Goal: Transaction & Acquisition: Subscribe to service/newsletter

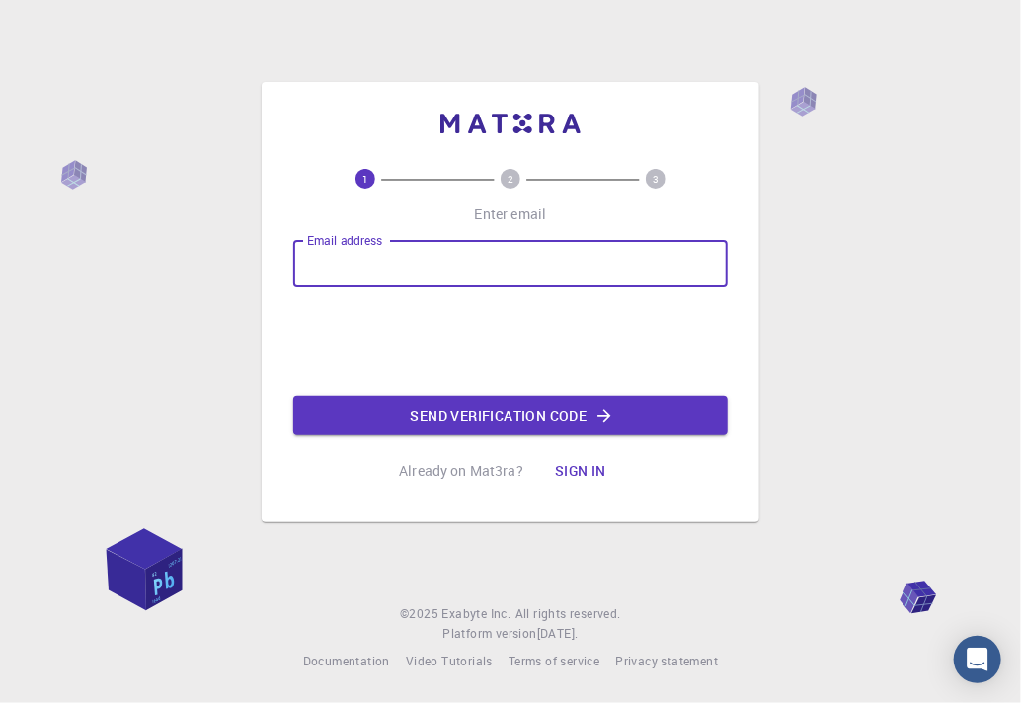
click at [595, 277] on input "Email address" at bounding box center [510, 263] width 434 height 47
type input "[EMAIL_ADDRESS][DOMAIN_NAME]"
drag, startPoint x: 467, startPoint y: 285, endPoint x: -297, endPoint y: 501, distance: 793.9
click at [0, 501] on html "1 2 3 Enter email Email address [EMAIL_ADDRESS][DOMAIN_NAME] Email address Send…" at bounding box center [510, 351] width 1021 height 703
drag, startPoint x: 525, startPoint y: 252, endPoint x: 521, endPoint y: 274, distance: 23.0
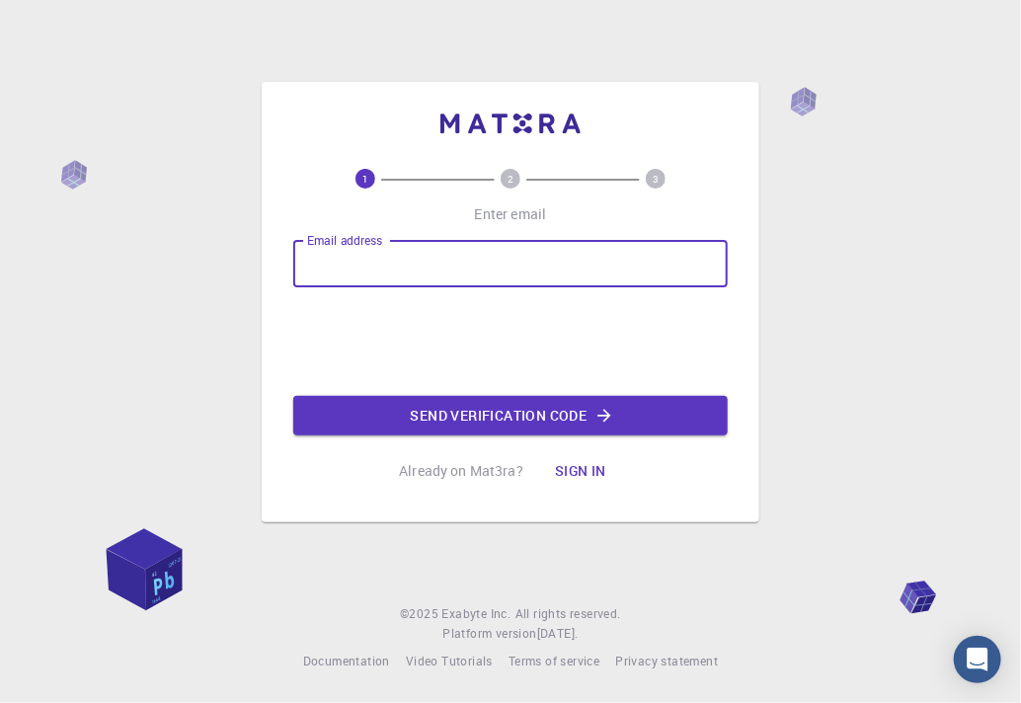
click at [521, 266] on input "Email address" at bounding box center [510, 263] width 434 height 47
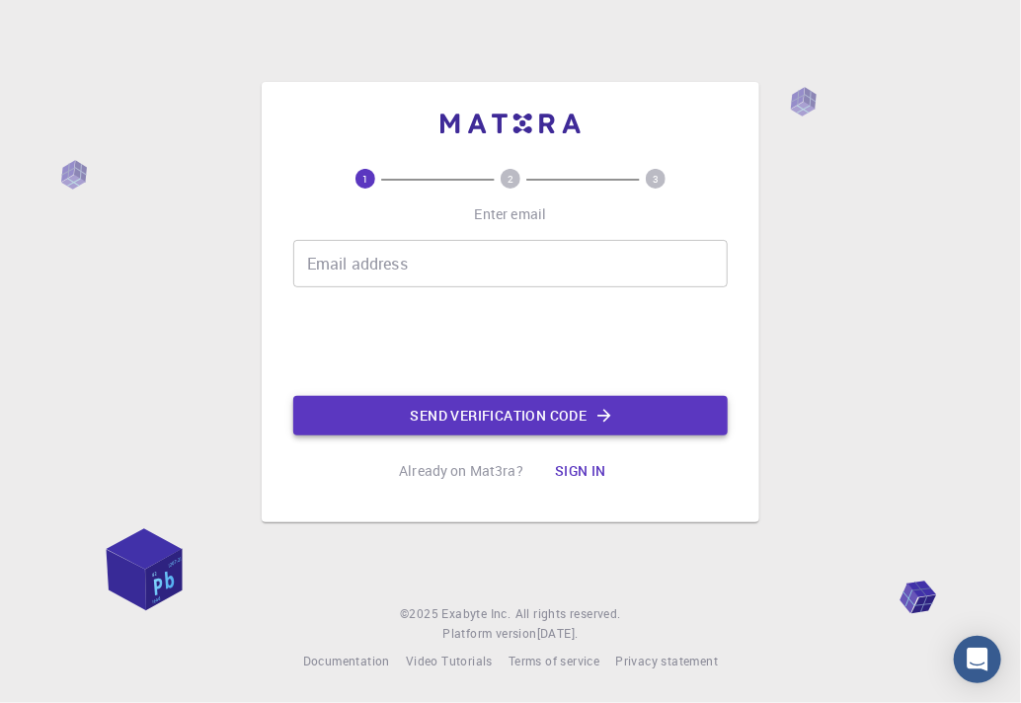
drag, startPoint x: 920, startPoint y: 309, endPoint x: 537, endPoint y: 396, distance: 392.8
drag, startPoint x: 537, startPoint y: 396, endPoint x: 363, endPoint y: 485, distance: 195.2
click at [363, 489] on div "1 2 3 Enter email Email address Email address Send verification code Already on…" at bounding box center [511, 302] width 498 height 440
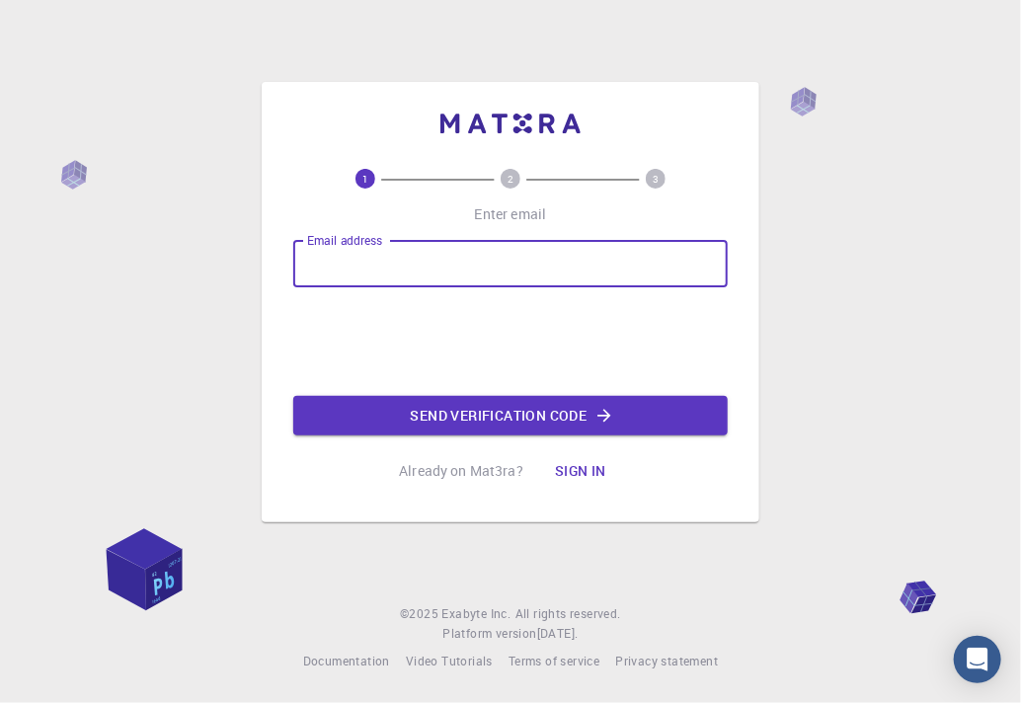
click at [425, 283] on input "Email address" at bounding box center [510, 263] width 434 height 47
type input "[EMAIL_ADDRESS][DOMAIN_NAME]"
click at [493, 429] on button "Send verification code" at bounding box center [510, 415] width 434 height 39
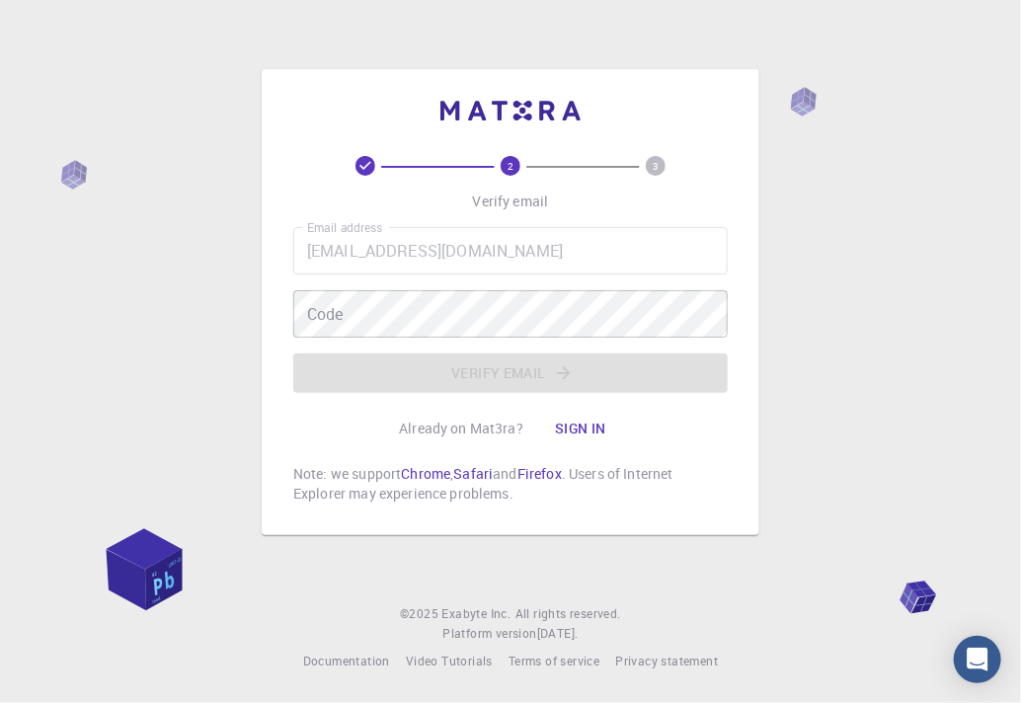
click at [431, 350] on div "Email address [EMAIL_ADDRESS][DOMAIN_NAME] Email address Code Code Verify email" at bounding box center [510, 310] width 434 height 166
click at [466, 280] on div "Email address [EMAIL_ADDRESS][DOMAIN_NAME] Email address Code Code Verify email" at bounding box center [510, 310] width 434 height 166
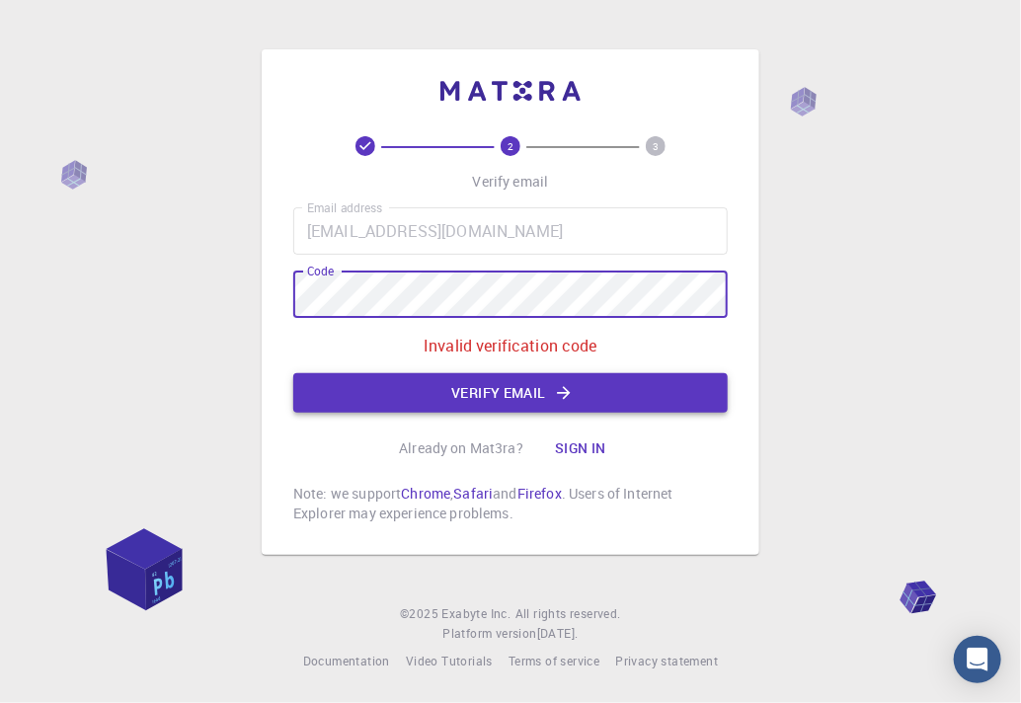
click at [407, 388] on button "Verify email" at bounding box center [510, 392] width 434 height 39
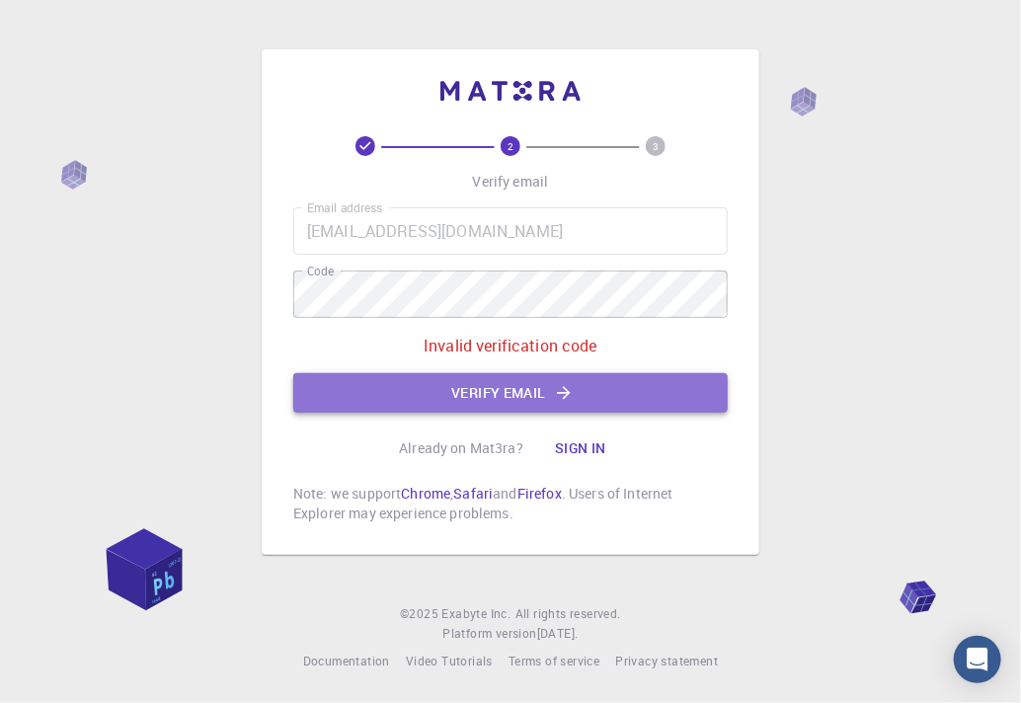
click at [403, 381] on button "Verify email" at bounding box center [510, 392] width 434 height 39
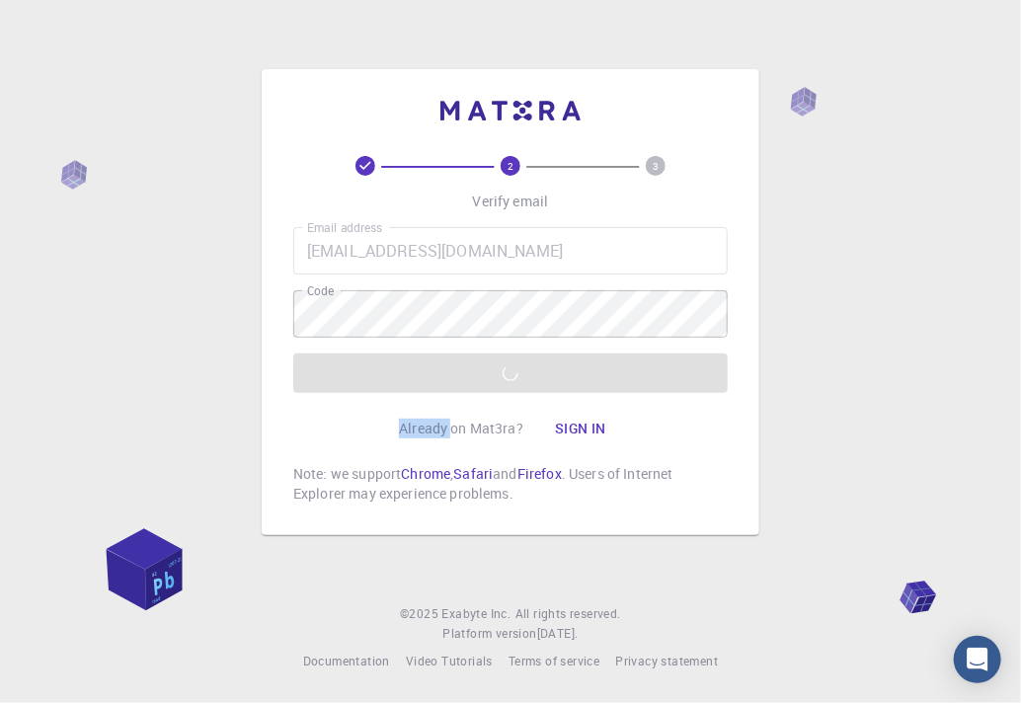
click at [403, 381] on div "Email address [EMAIL_ADDRESS][DOMAIN_NAME] Email address Code Code Verify email" at bounding box center [510, 310] width 434 height 166
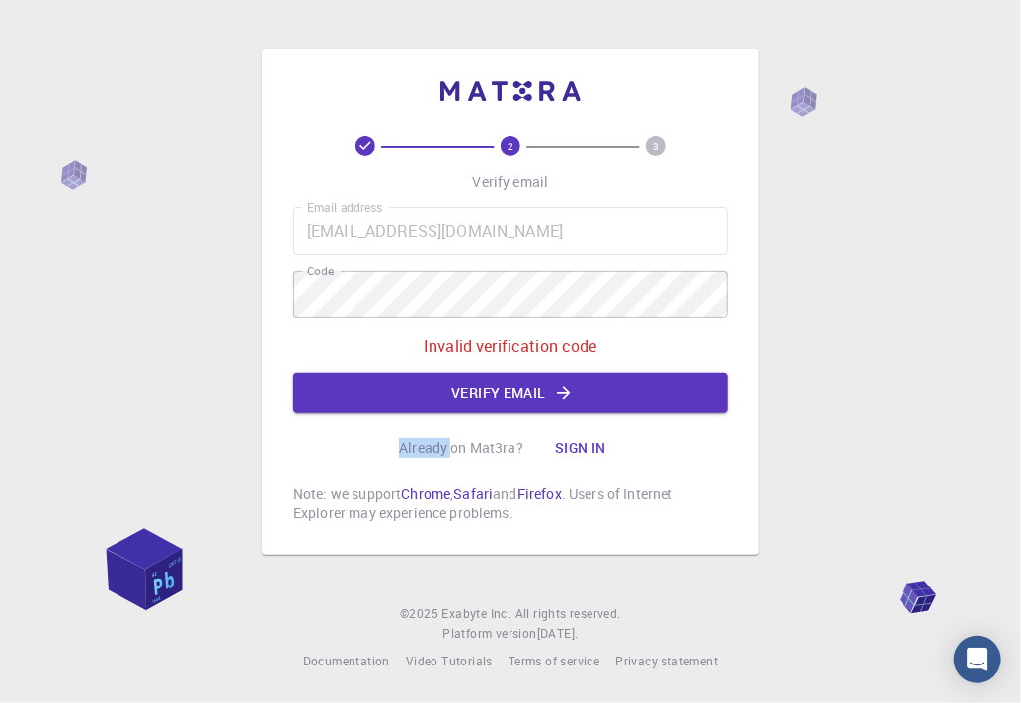
drag, startPoint x: 403, startPoint y: 381, endPoint x: 415, endPoint y: 383, distance: 12.0
click at [414, 382] on button "Verify email" at bounding box center [510, 392] width 434 height 39
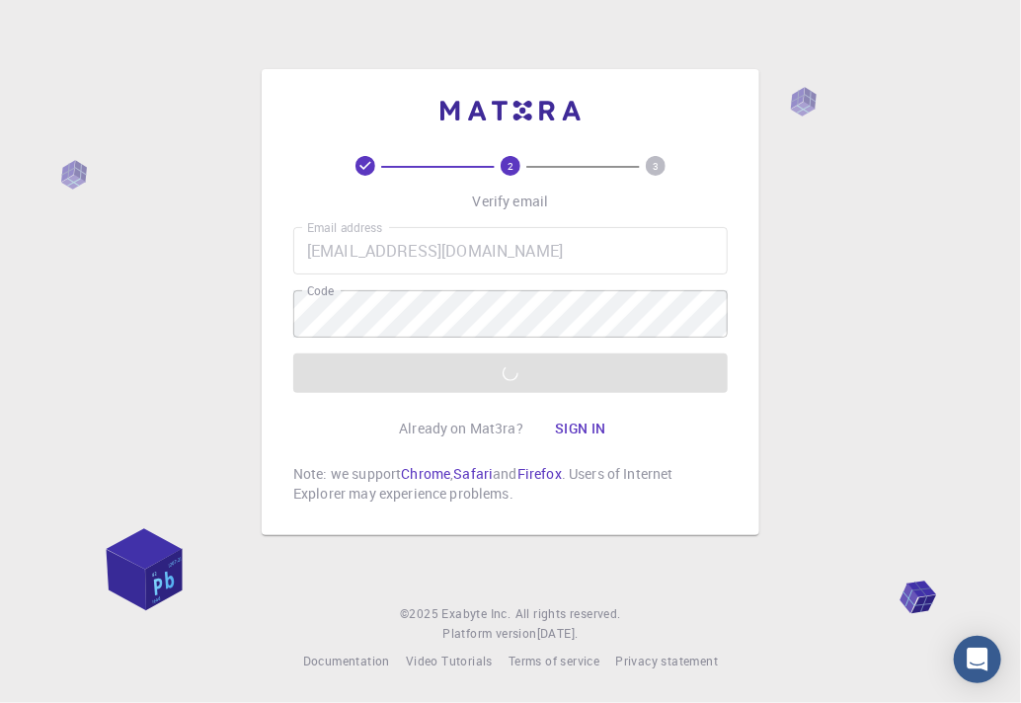
click at [415, 383] on div "Email address [EMAIL_ADDRESS][DOMAIN_NAME] Email address Code Code Verify email" at bounding box center [510, 310] width 434 height 166
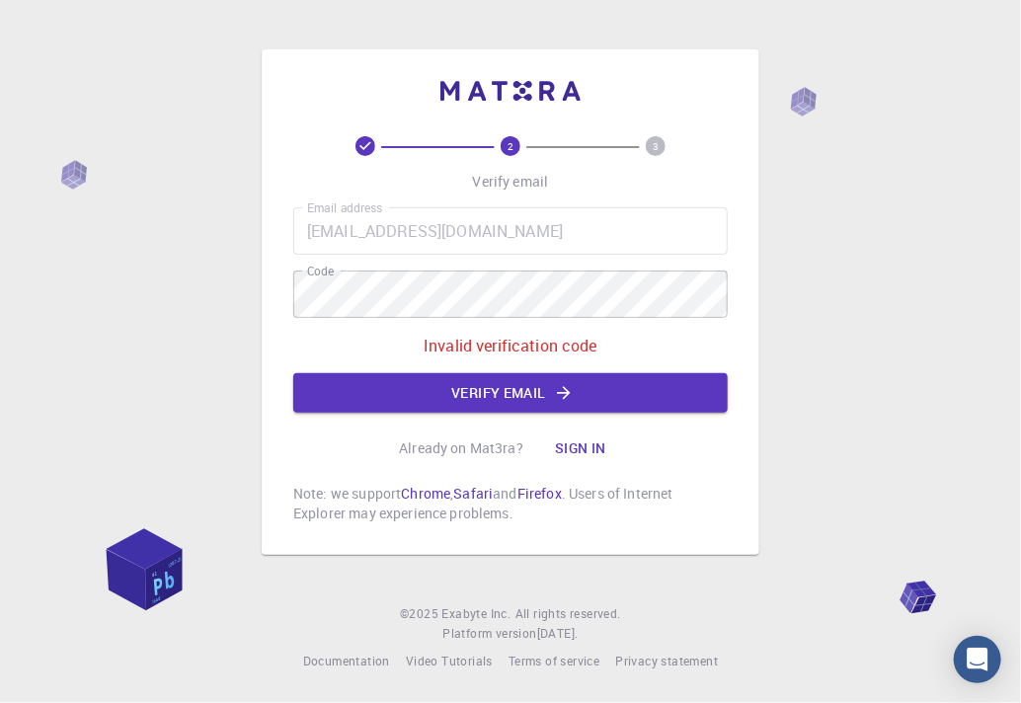
click at [415, 383] on button "Verify email" at bounding box center [510, 392] width 434 height 39
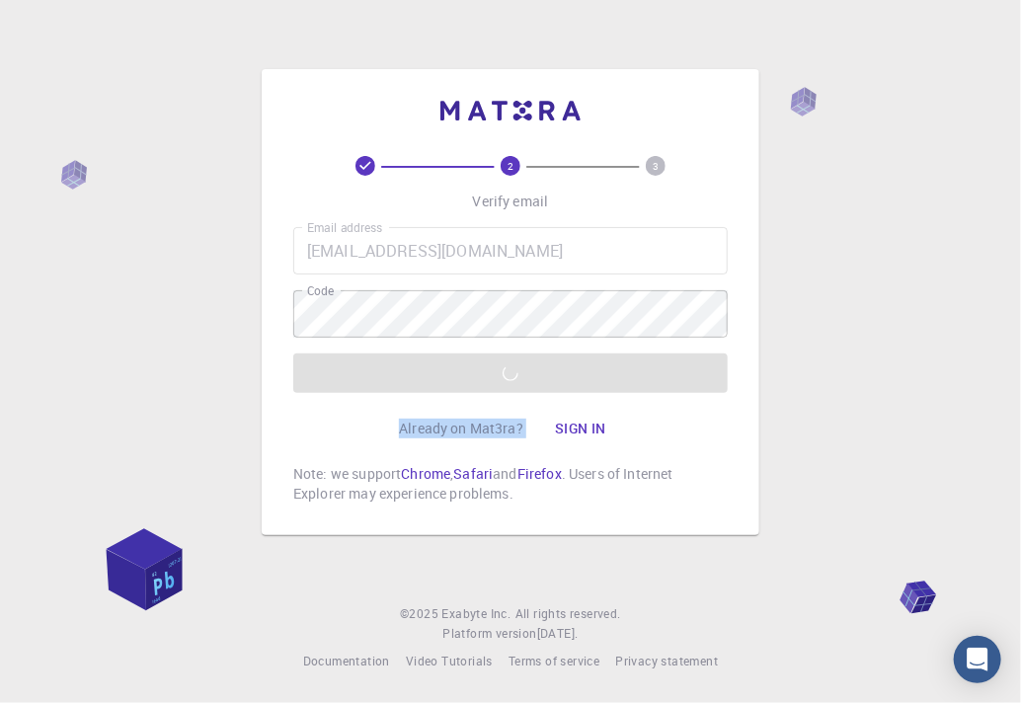
click at [415, 383] on div "Email address [EMAIL_ADDRESS][DOMAIN_NAME] Email address Code Code Verify email" at bounding box center [510, 310] width 434 height 166
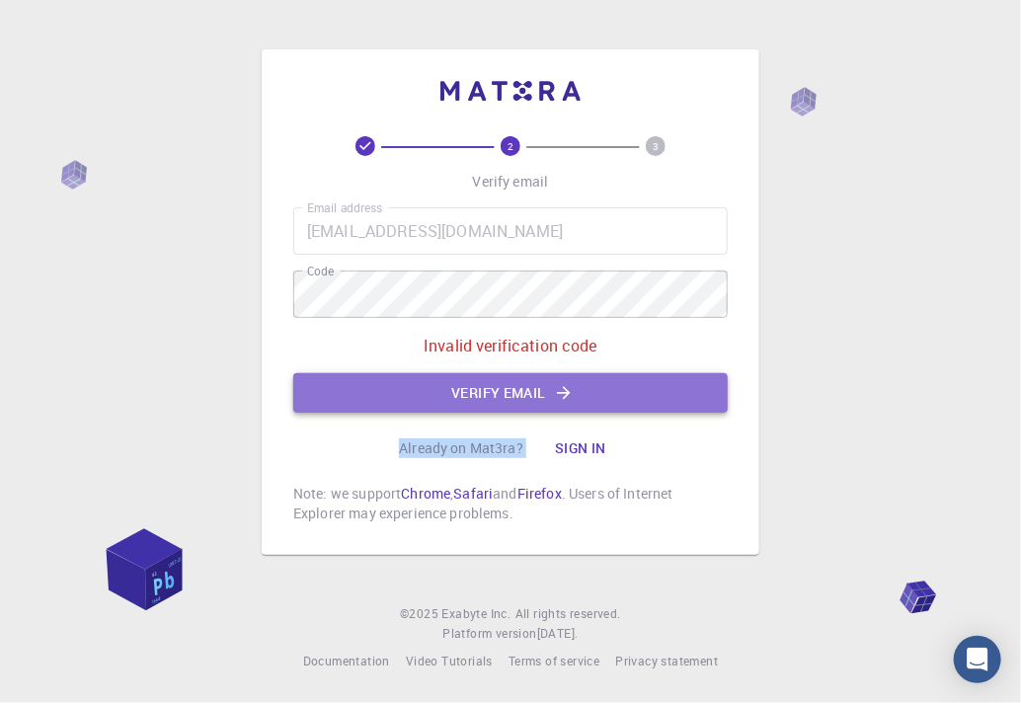
click at [415, 383] on button "Verify email" at bounding box center [510, 392] width 434 height 39
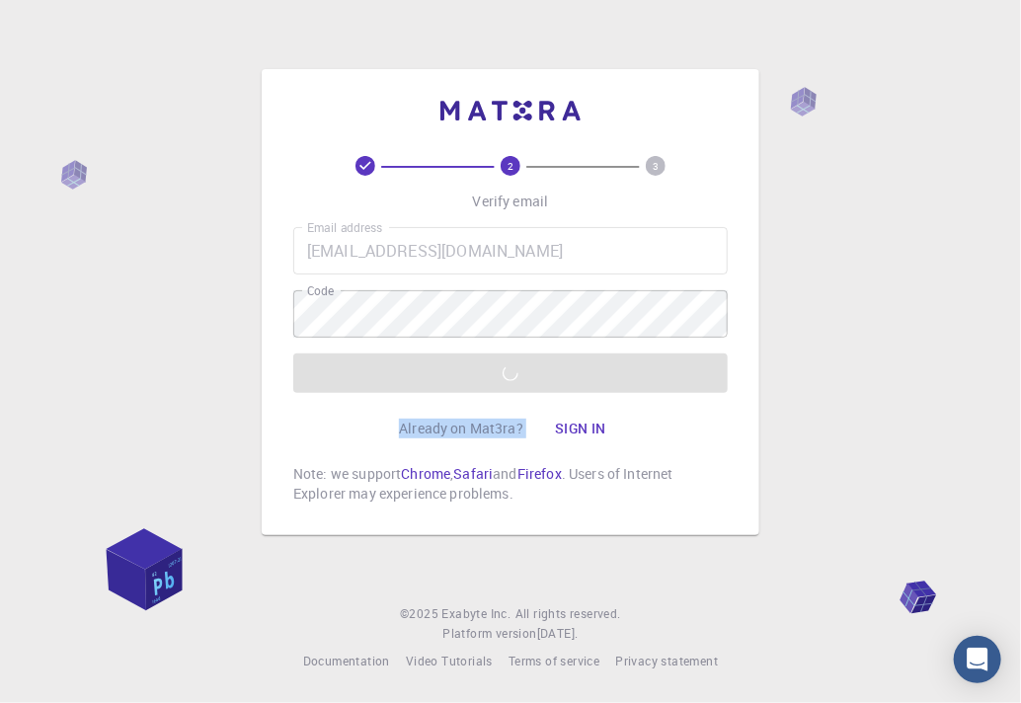
click at [415, 383] on div "Email address [EMAIL_ADDRESS][DOMAIN_NAME] Email address Code Code Verify email" at bounding box center [510, 310] width 434 height 166
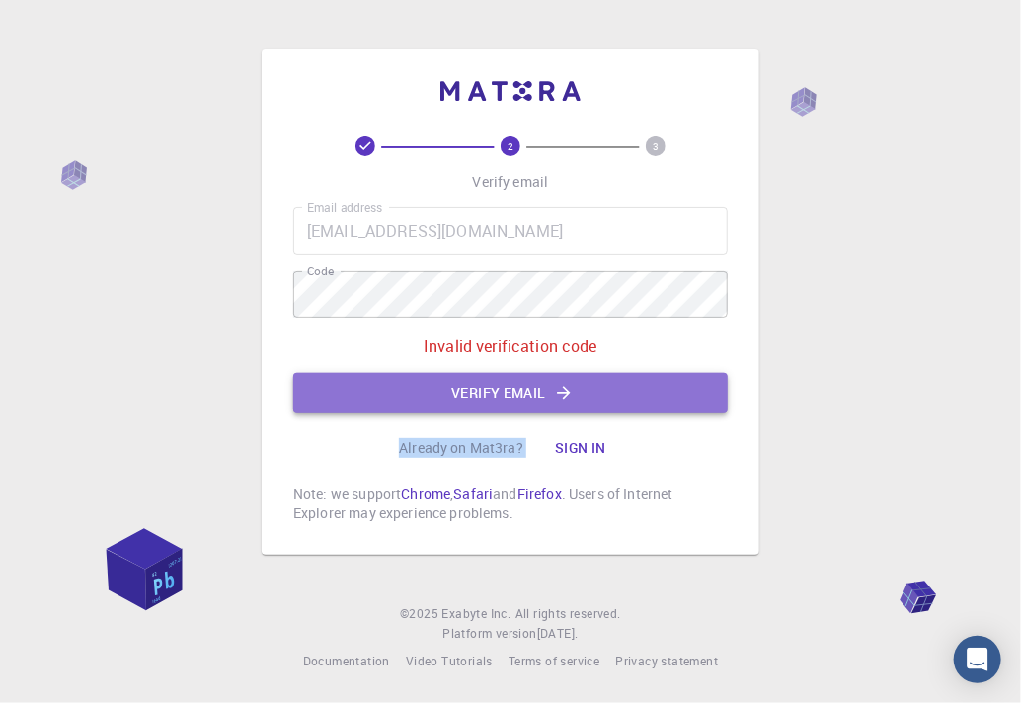
click at [415, 383] on button "Verify email" at bounding box center [510, 392] width 434 height 39
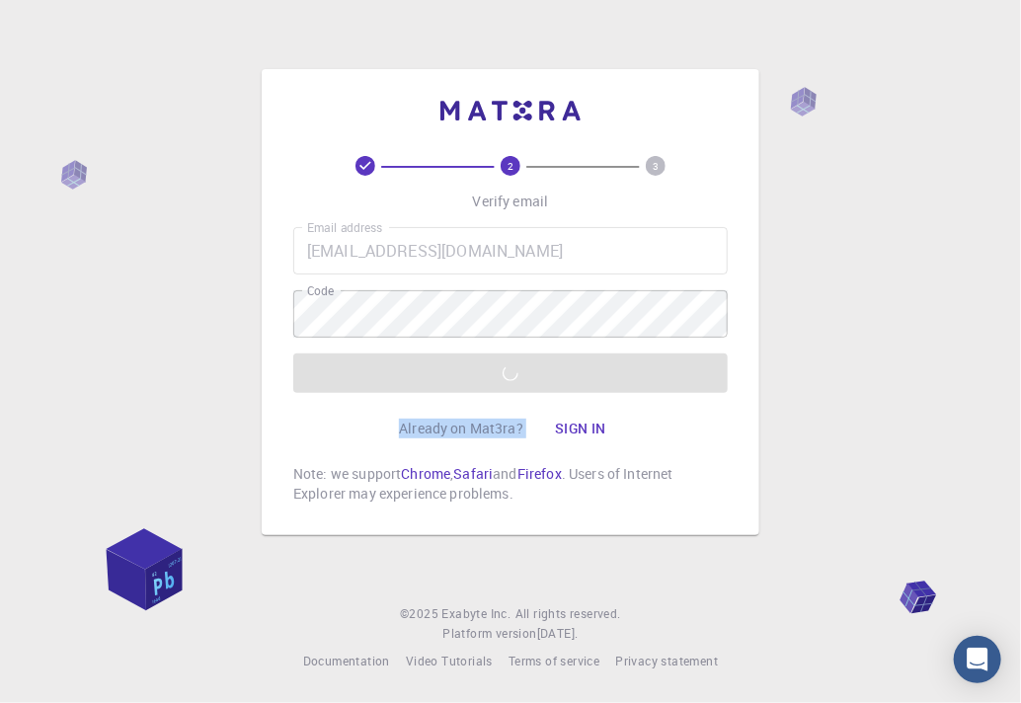
click at [415, 383] on div "Email address [EMAIL_ADDRESS][DOMAIN_NAME] Email address Code Code Verify email" at bounding box center [510, 310] width 434 height 166
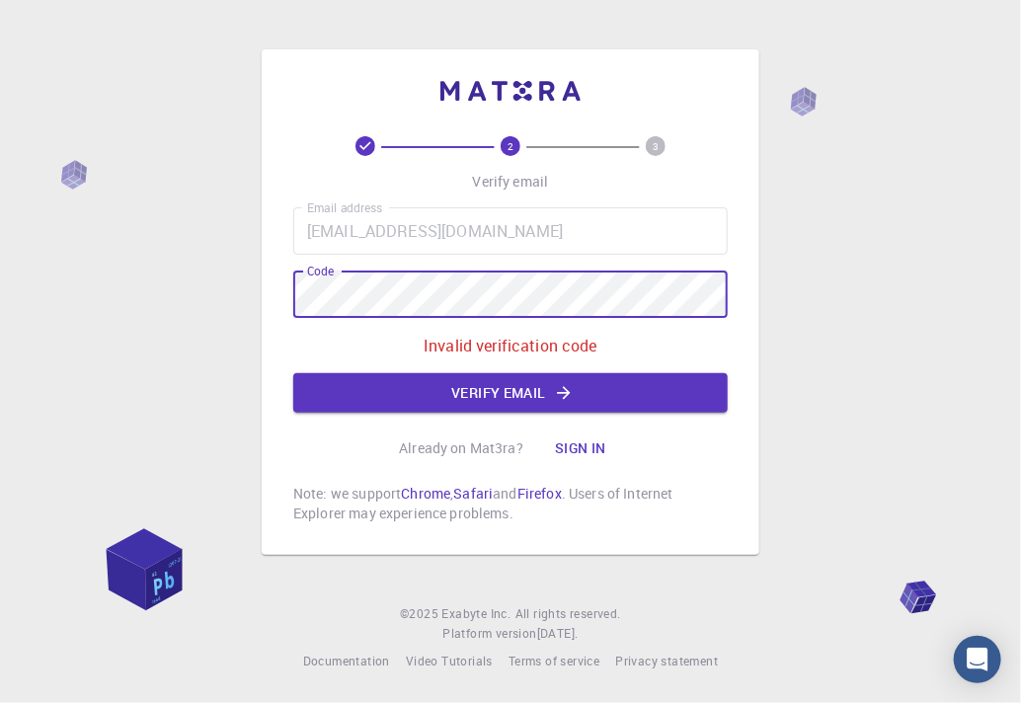
click at [0, 375] on html "2 3 Verify email Email address [EMAIL_ADDRESS][DOMAIN_NAME] Email address Code …" at bounding box center [510, 351] width 1021 height 703
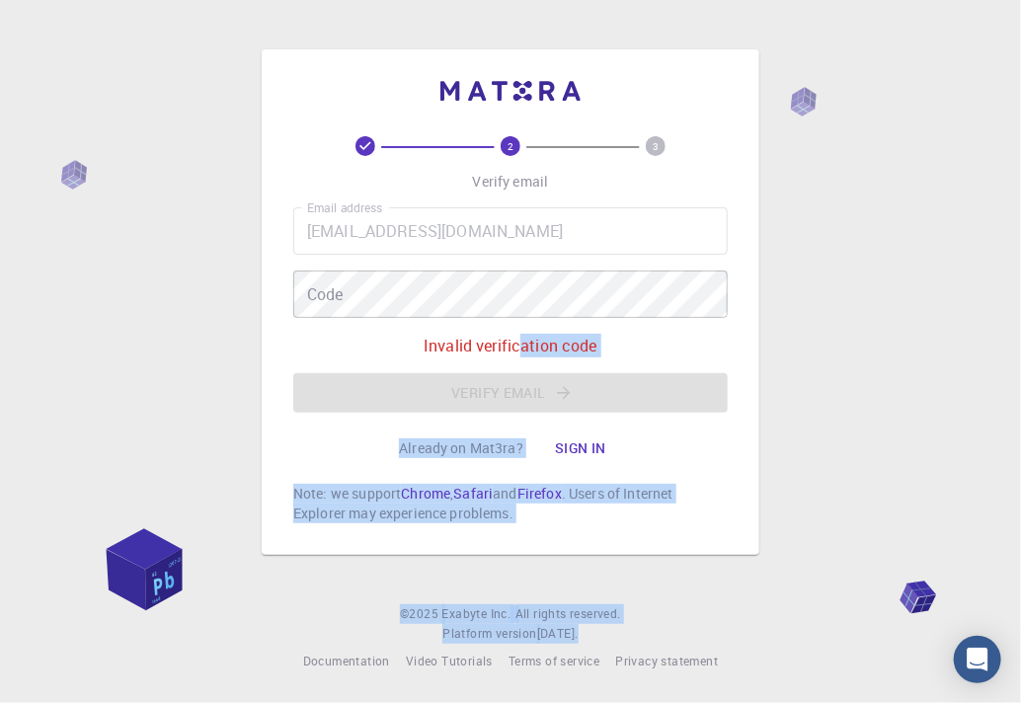
drag, startPoint x: 517, startPoint y: 354, endPoint x: -297, endPoint y: 479, distance: 824.0
click at [0, 479] on html "2 3 Verify email Email address [EMAIL_ADDRESS][DOMAIN_NAME] Email address Code …" at bounding box center [510, 351] width 1021 height 703
drag, startPoint x: 560, startPoint y: 358, endPoint x: 673, endPoint y: 323, distance: 119.0
click at [561, 358] on div "Email address [EMAIL_ADDRESS][DOMAIN_NAME] Email address Code Code Invalid veri…" at bounding box center [510, 309] width 434 height 205
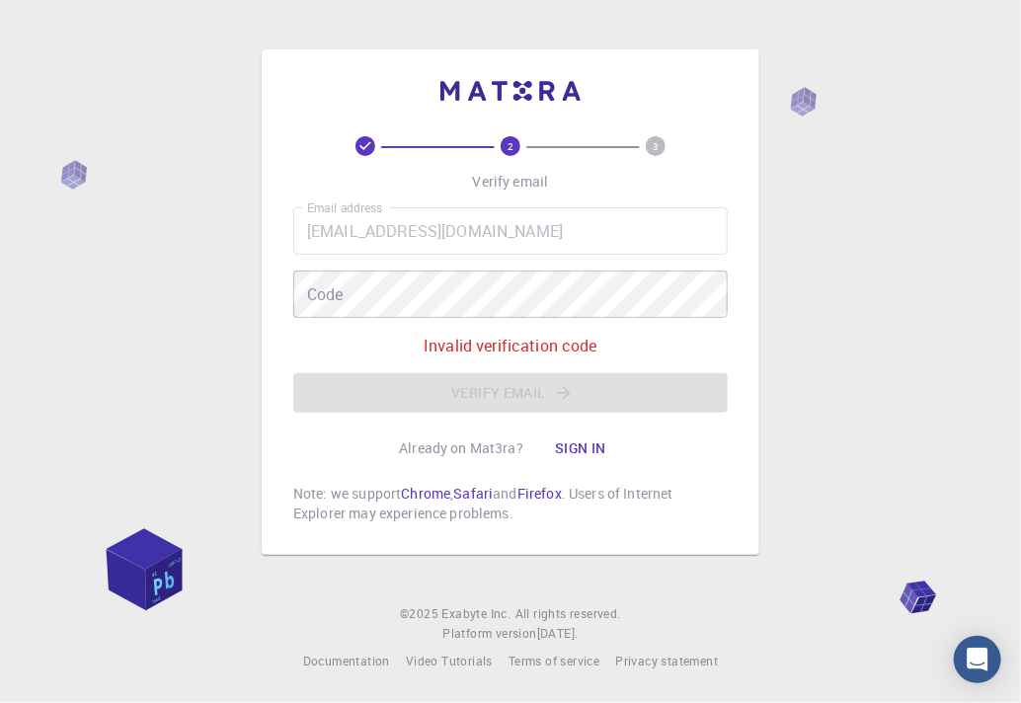
click at [753, 294] on div "2 3 Verify email Email address [EMAIL_ADDRESS][DOMAIN_NAME] Email address Code …" at bounding box center [511, 302] width 498 height 506
click at [791, 284] on div "2 3 Verify email Email address [EMAIL_ADDRESS][DOMAIN_NAME] Email address Code …" at bounding box center [510, 351] width 1021 height 703
drag, startPoint x: 938, startPoint y: 591, endPoint x: 948, endPoint y: 614, distance: 24.8
click at [935, 599] on div "2 3 Verify email Email address [EMAIL_ADDRESS][DOMAIN_NAME] Email address Code …" at bounding box center [510, 351] width 1021 height 703
click at [958, 662] on div "Open Intercom Messenger" at bounding box center [978, 660] width 52 height 52
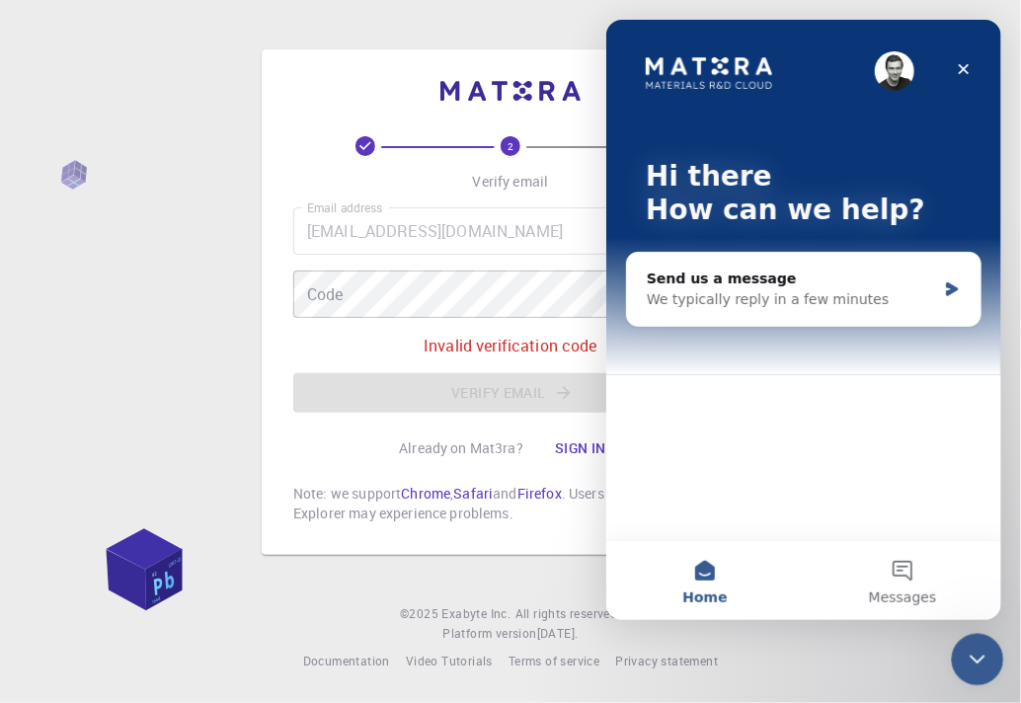
click at [997, 647] on div "Close Intercom Messenger" at bounding box center [974, 656] width 47 height 47
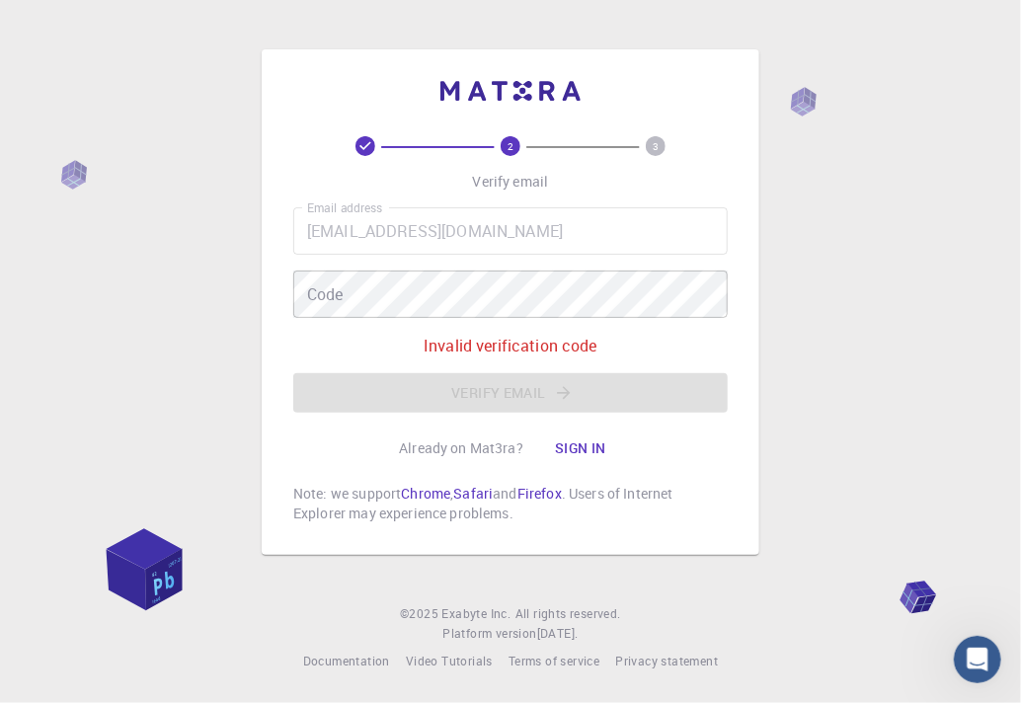
click at [642, 257] on div "Email address [EMAIL_ADDRESS][DOMAIN_NAME] Email address Code Code Invalid veri…" at bounding box center [510, 309] width 434 height 205
drag, startPoint x: 791, startPoint y: 148, endPoint x: 567, endPoint y: 219, distance: 235.1
click at [786, 153] on div "2 3 Verify email Email address [EMAIL_ADDRESS][DOMAIN_NAME] Email address Code …" at bounding box center [510, 351] width 1021 height 703
drag, startPoint x: 614, startPoint y: 199, endPoint x: 572, endPoint y: 234, distance: 54.7
click at [738, 199] on div "2 3 Verify email Email address [EMAIL_ADDRESS][DOMAIN_NAME] Email address Code …" at bounding box center [511, 302] width 498 height 506
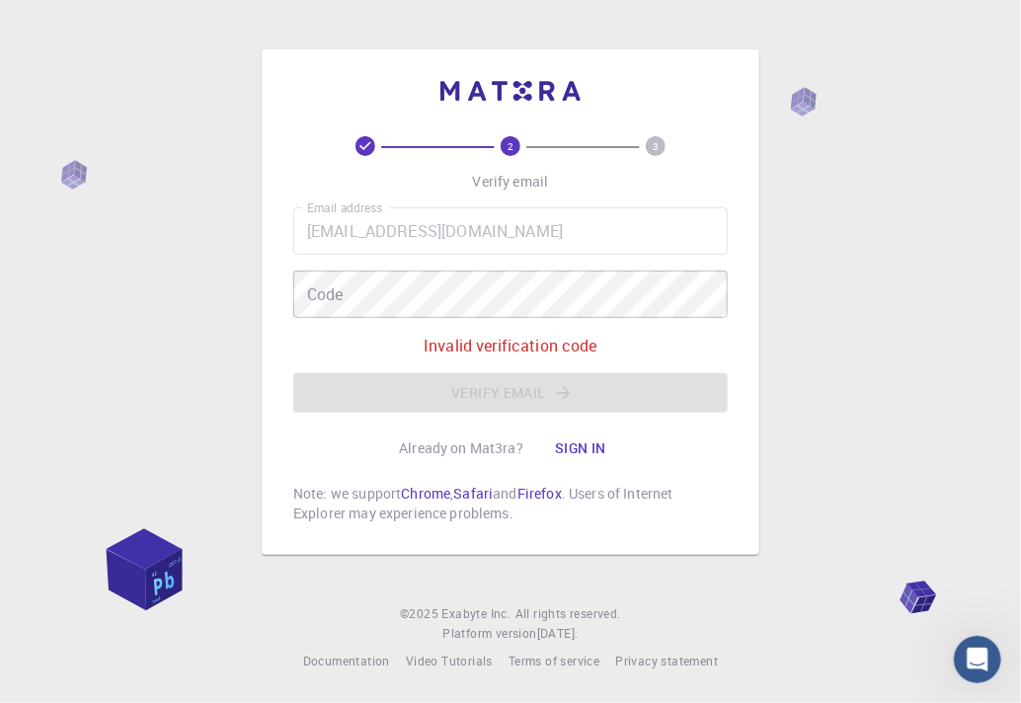
click at [415, 265] on div "Email address [EMAIL_ADDRESS][DOMAIN_NAME] Email address Code Code Invalid veri…" at bounding box center [510, 309] width 434 height 205
drag, startPoint x: 431, startPoint y: 507, endPoint x: 454, endPoint y: 491, distance: 28.2
click at [448, 496] on p "Note: we support Chrome , Safari and Firefox . Users of Internet Explorer may e…" at bounding box center [510, 503] width 434 height 39
drag, startPoint x: 454, startPoint y: 491, endPoint x: 844, endPoint y: 382, distance: 404.8
click at [844, 382] on div "2 3 Verify email Email address [EMAIL_ADDRESS][DOMAIN_NAME] Email address Code …" at bounding box center [510, 351] width 1021 height 703
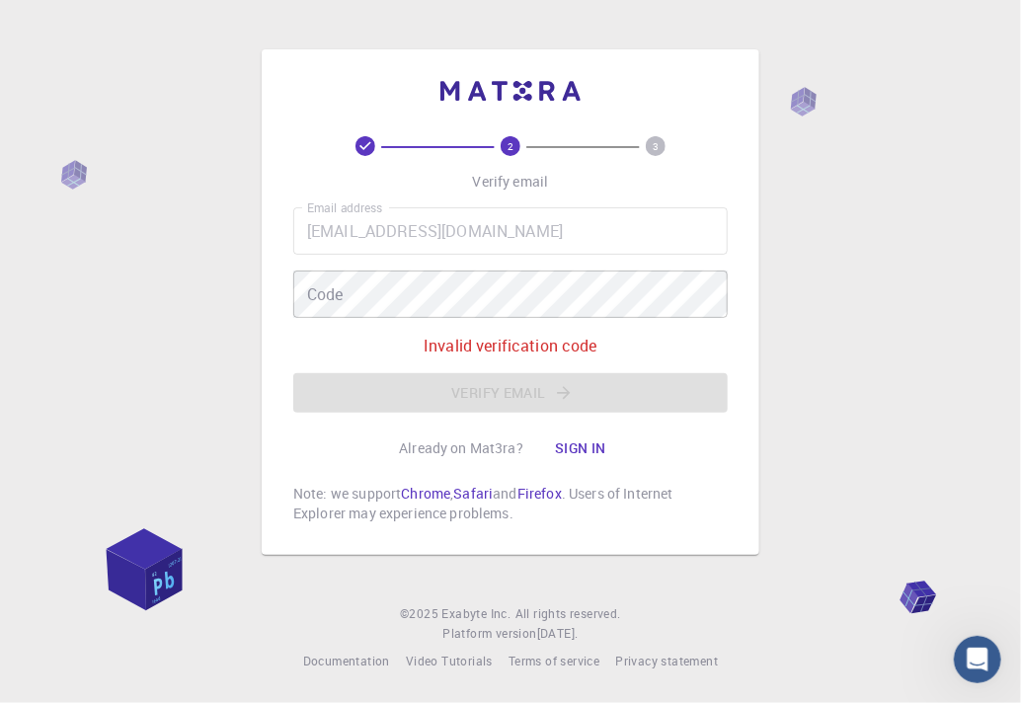
drag, startPoint x: 588, startPoint y: 365, endPoint x: 561, endPoint y: 382, distance: 32.3
click at [573, 374] on div "Email address [EMAIL_ADDRESS][DOMAIN_NAME] Email address Code Code Invalid veri…" at bounding box center [510, 309] width 434 height 205
click at [561, 382] on div "Email address [EMAIL_ADDRESS][DOMAIN_NAME] Email address Code Code Invalid veri…" at bounding box center [510, 309] width 434 height 205
click at [579, 448] on button "Sign in" at bounding box center [580, 447] width 83 height 39
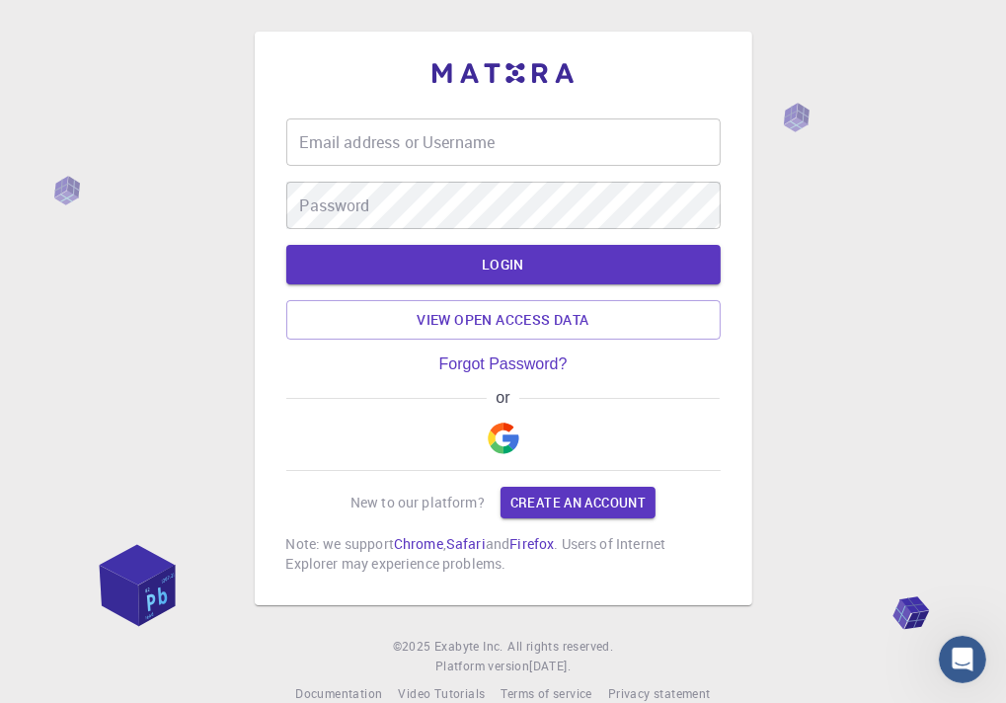
click at [788, 248] on div "Email address or Username Email address or Username Password Password LOGIN Vie…" at bounding box center [503, 368] width 1006 height 736
drag, startPoint x: 79, startPoint y: 283, endPoint x: 101, endPoint y: 212, distance: 74.3
click at [79, 269] on div "Email address or Username Email address or Username Password Password LOGIN Vie…" at bounding box center [503, 368] width 1006 height 736
click at [440, 335] on link "View open access data" at bounding box center [503, 319] width 434 height 39
click at [368, 106] on div "Email address or Username Email address or Username Password Password LOGIN Vie…" at bounding box center [503, 318] width 434 height 510
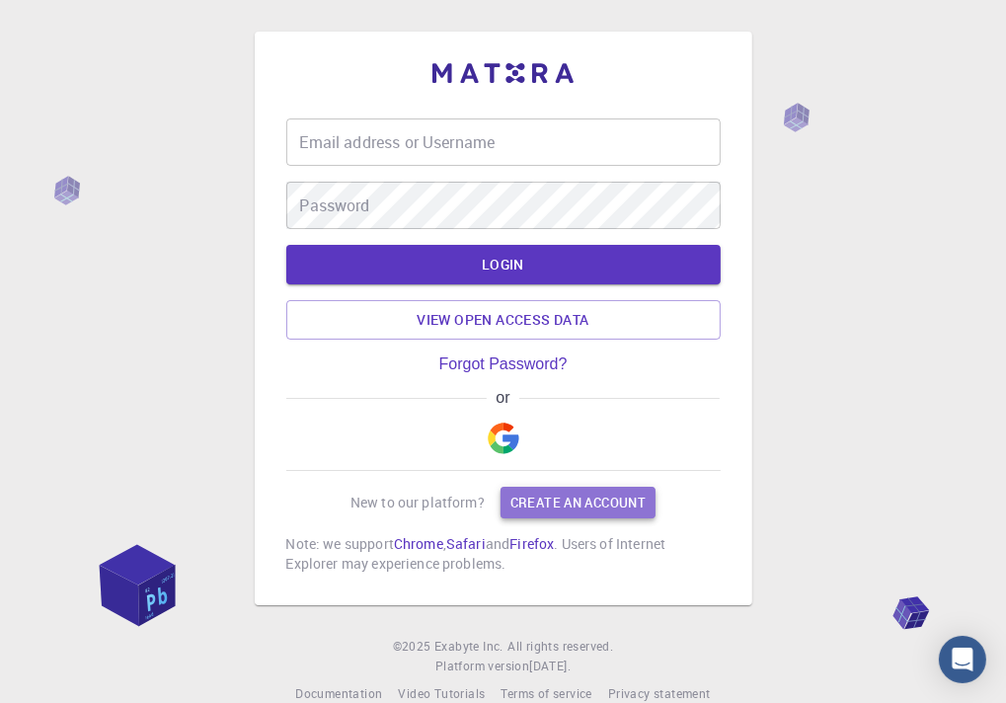
click at [538, 487] on link "Create an account" at bounding box center [578, 503] width 155 height 32
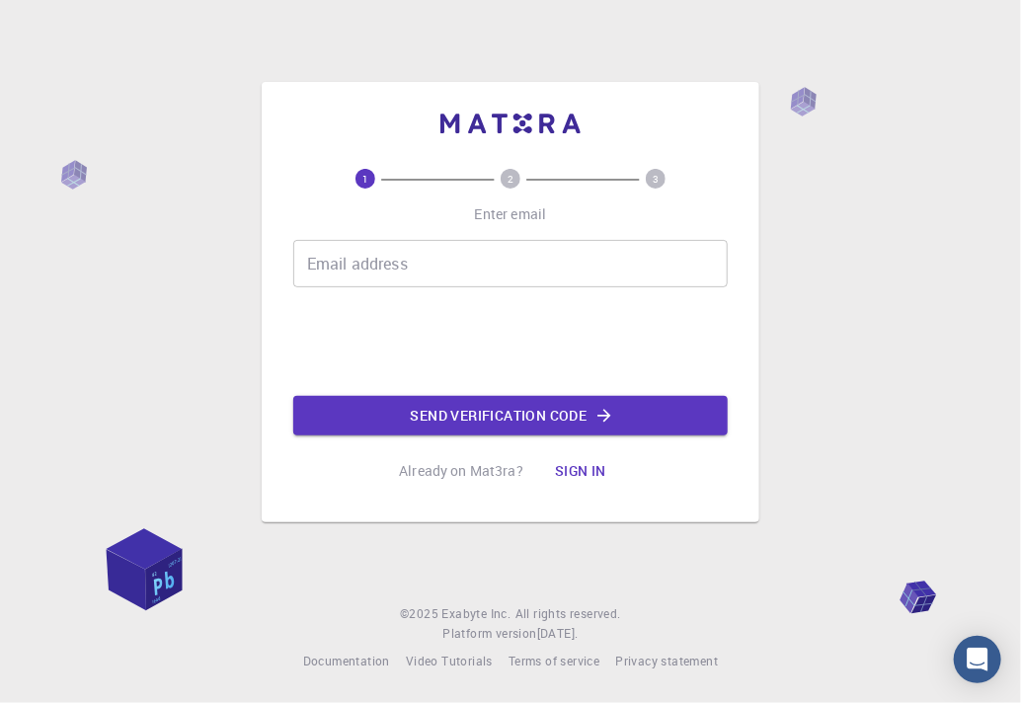
click at [565, 476] on button "Sign in" at bounding box center [580, 470] width 83 height 39
